Goal: Transaction & Acquisition: Purchase product/service

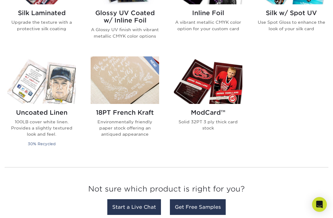
scroll to position [455, 0]
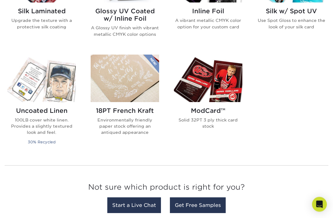
click at [28, 94] on img at bounding box center [41, 78] width 68 height 47
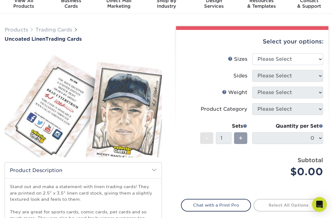
scroll to position [26, 0]
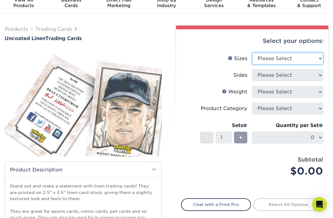
click at [301, 54] on select "Please Select 2.5" x 3.5"" at bounding box center [287, 59] width 71 height 12
click at [305, 57] on select "Please Select 2.5" x 3.5"" at bounding box center [287, 59] width 71 height 12
select select "2.50x3.50"
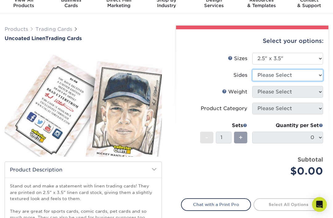
click at [293, 75] on select "Please Select Print Both Sides Print Front Only" at bounding box center [287, 75] width 71 height 12
select select "13abbda7-1d64-4f25-8bb2-c179b224825d"
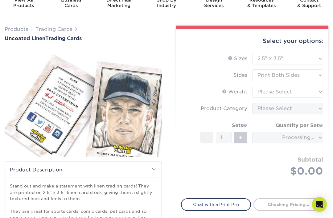
click at [295, 93] on form "Sizes Help Sizes Please Select 2.5" x 3.5" Sides Please Select 100LB -" at bounding box center [252, 122] width 142 height 138
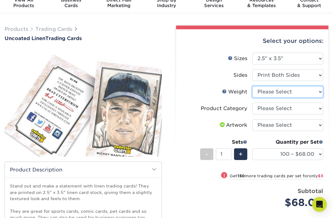
click at [297, 93] on select "Please Select 100LB" at bounding box center [287, 92] width 71 height 12
select select "100LB"
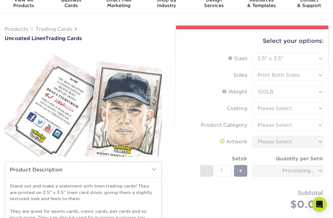
click at [302, 108] on form "Sizes Help Sizes Please Select 2.5" x 3.5" Sides Please Select 100LB -" at bounding box center [252, 139] width 142 height 172
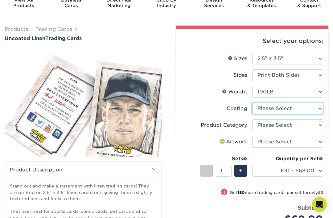
click at [297, 110] on select at bounding box center [287, 109] width 71 height 12
select select "3e7618de-abca-4bda-9f97-8b9129e913d8"
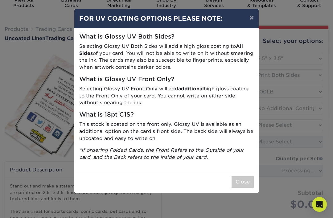
click at [250, 20] on button "×" at bounding box center [252, 17] width 14 height 17
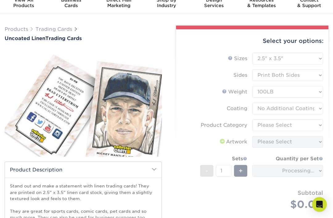
click at [300, 126] on select "Please Select Trading Cards" at bounding box center [287, 125] width 71 height 12
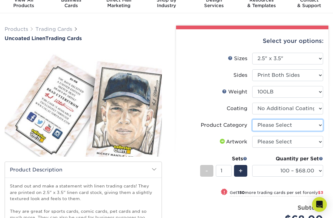
select select "c2f9bce9-36c2-409d-b101-c29d9d031e18"
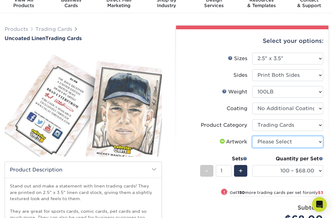
click at [297, 142] on select "Please Select I will upload files I need a design - $100" at bounding box center [287, 142] width 71 height 12
select select "upload"
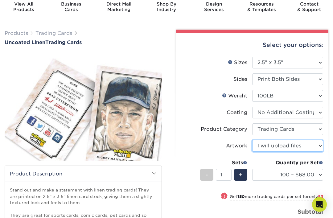
scroll to position [0, 0]
